Goal: Navigation & Orientation: Find specific page/section

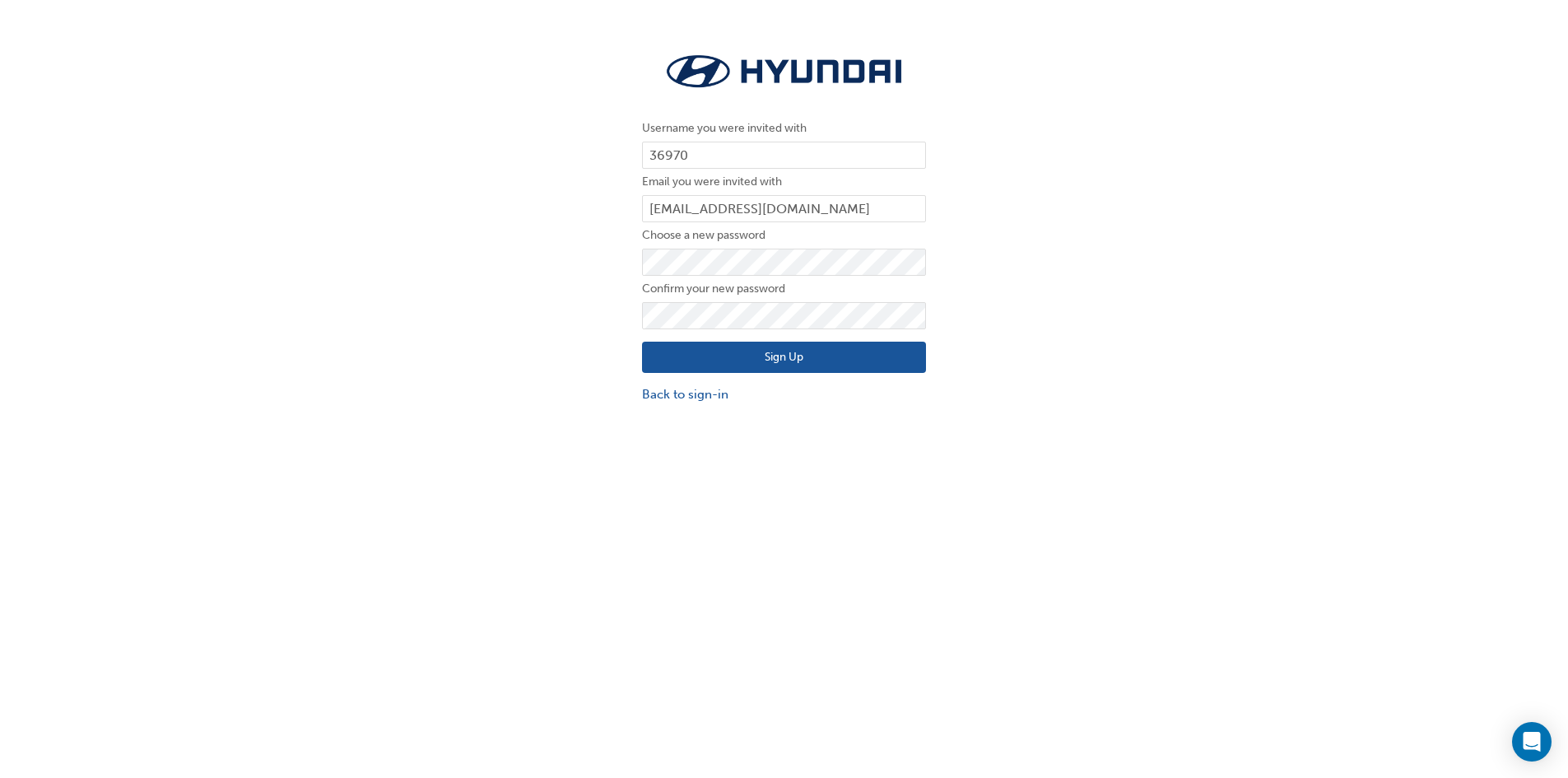
click at [765, 354] on button "Sign Up" at bounding box center [784, 357] width 284 height 31
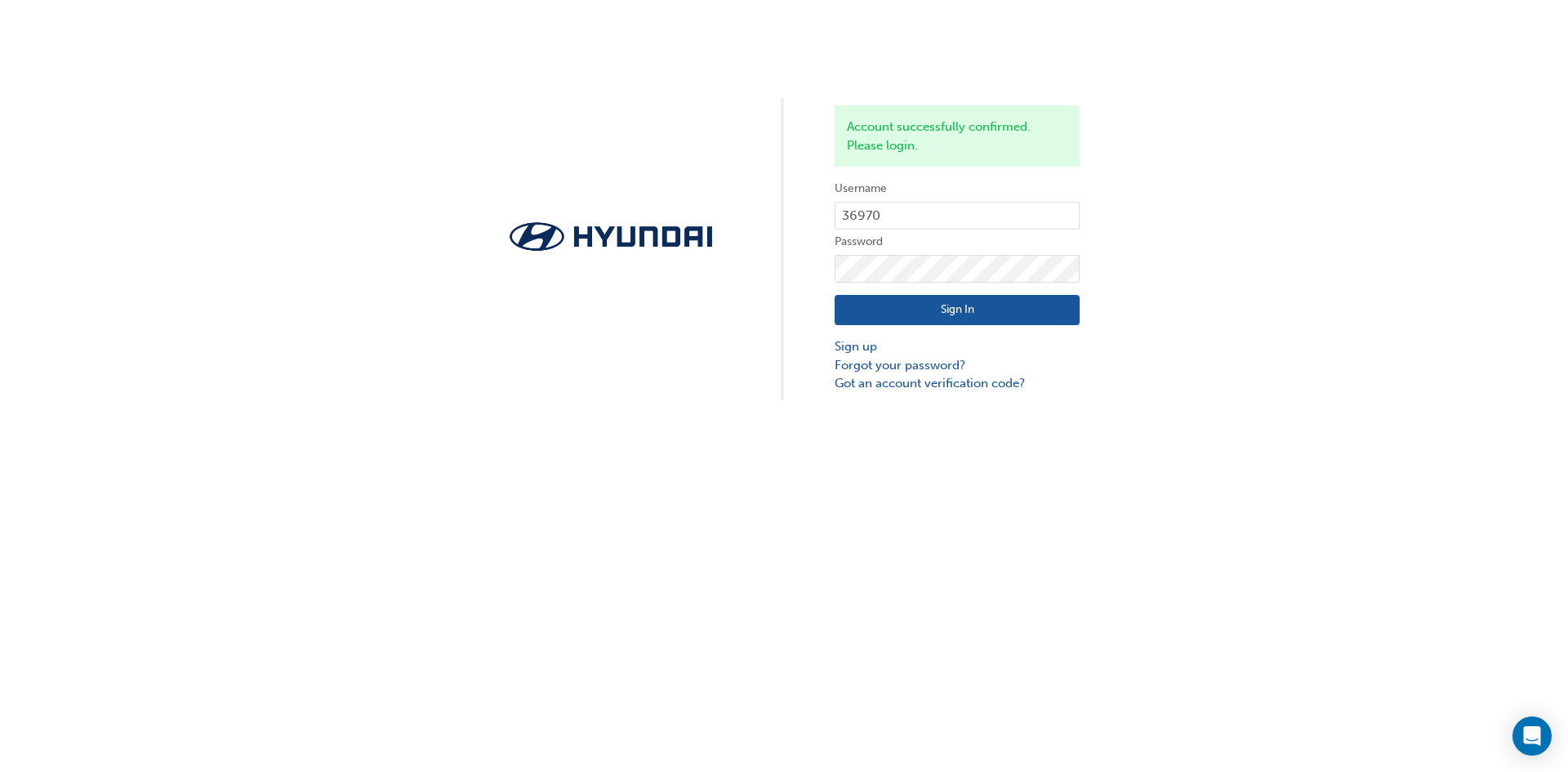
click at [959, 320] on button "Sign In" at bounding box center [957, 310] width 245 height 31
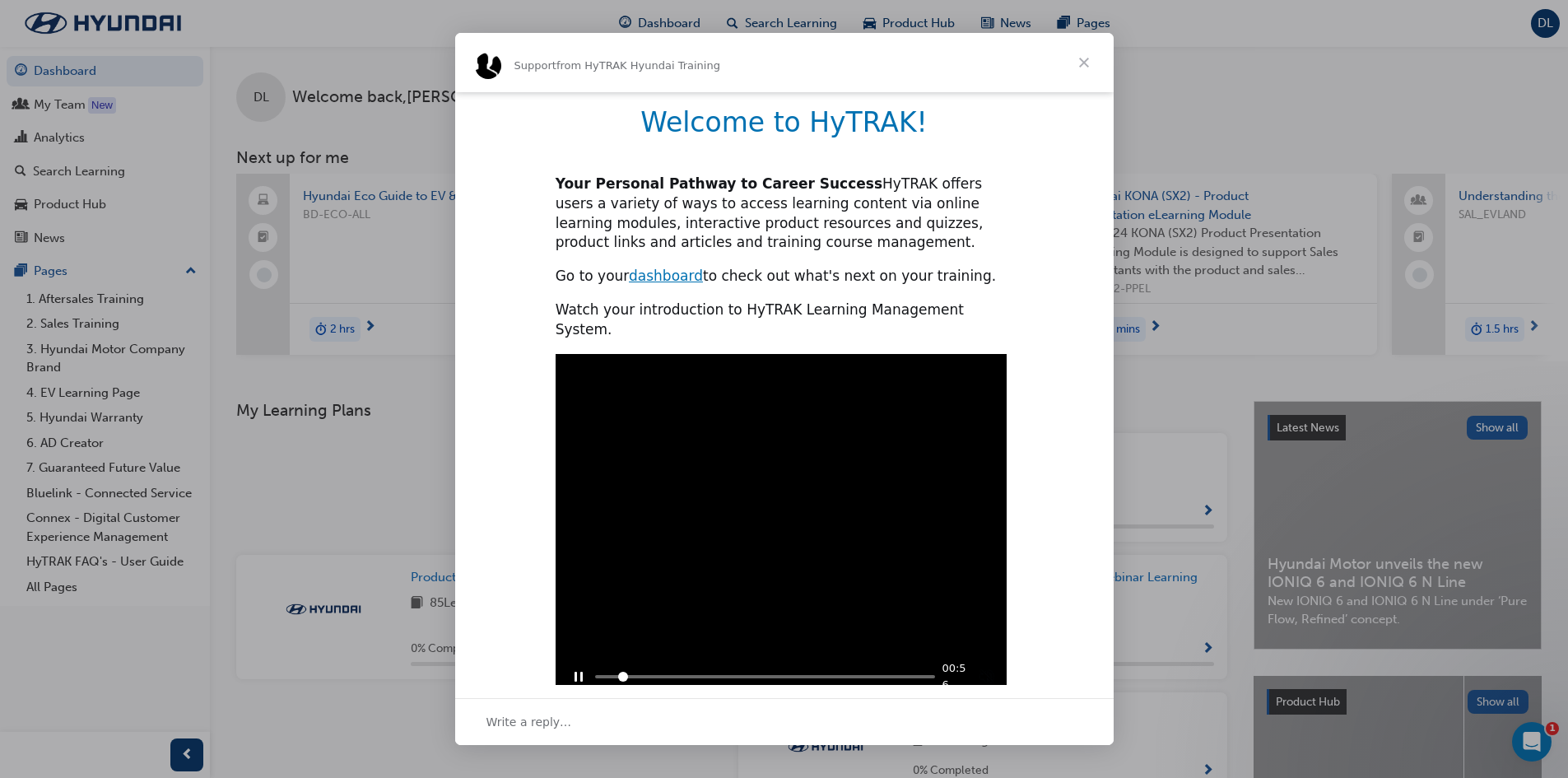
scroll to position [350, 0]
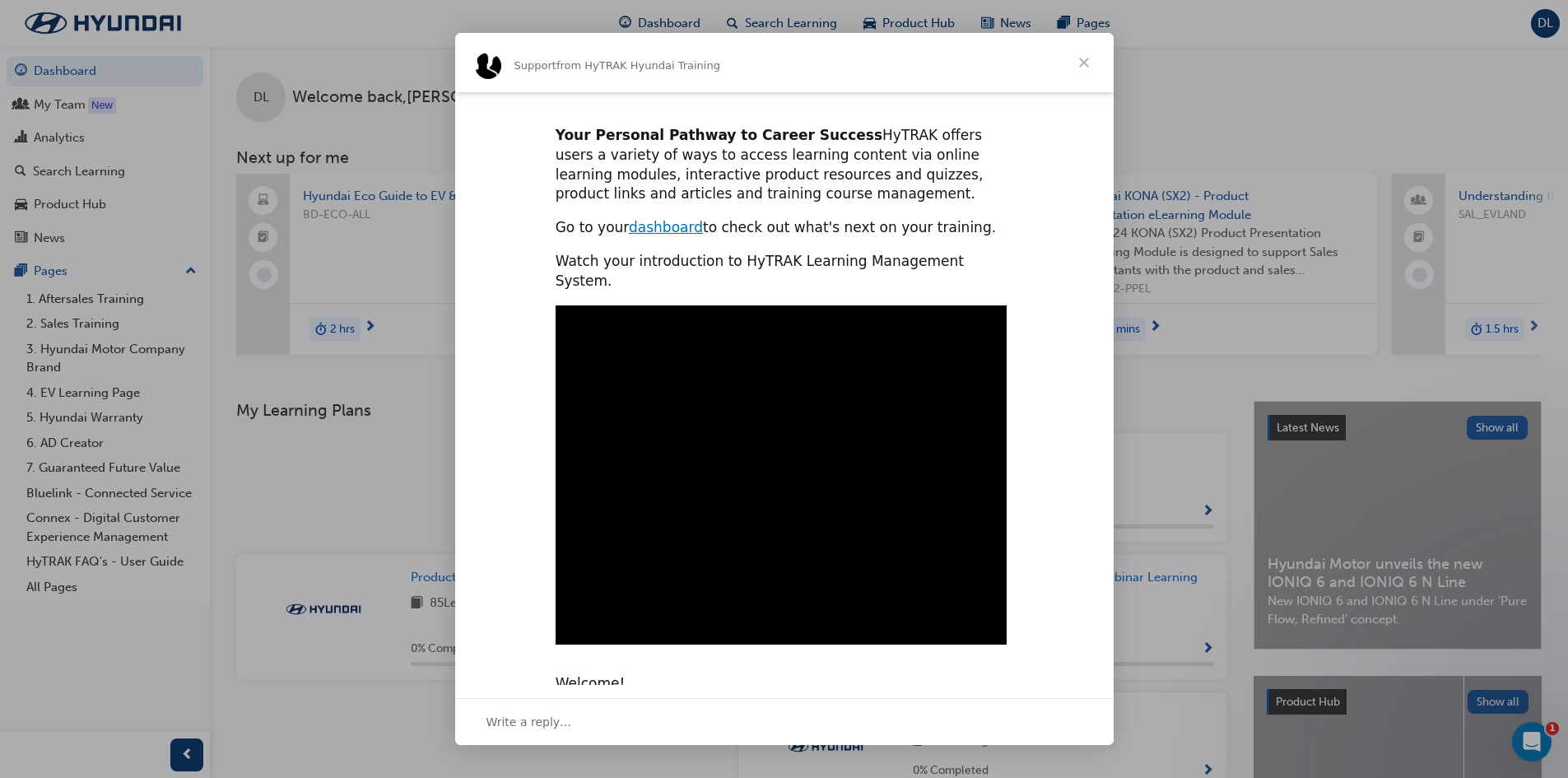
type input "553477"
click at [1084, 59] on span "Close" at bounding box center [1084, 63] width 59 height 59
